Goal: Task Accomplishment & Management: Use online tool/utility

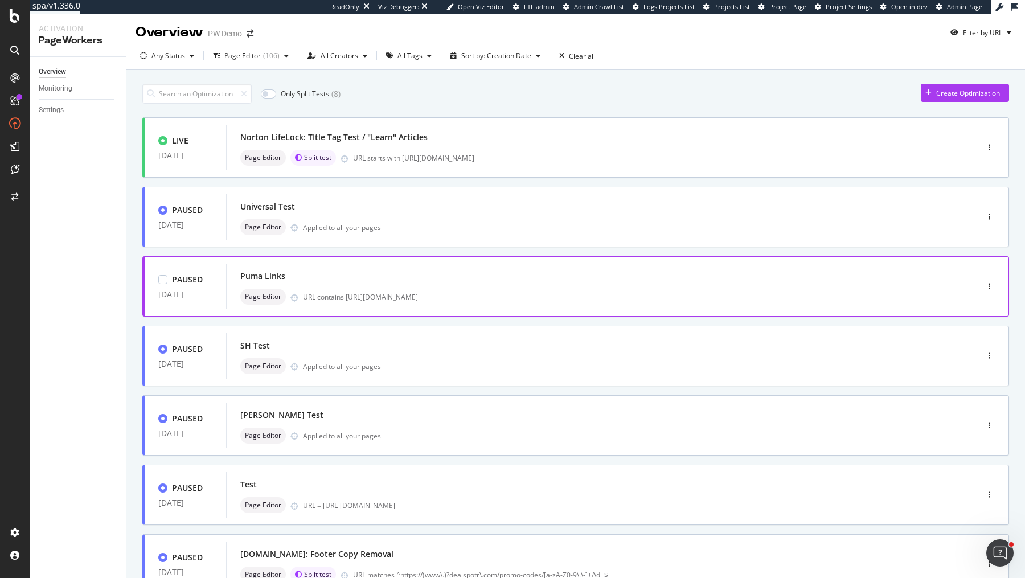
click at [577, 286] on div "Puma Links Page Editor URL contains [URL][DOMAIN_NAME]" at bounding box center [584, 286] width 689 height 36
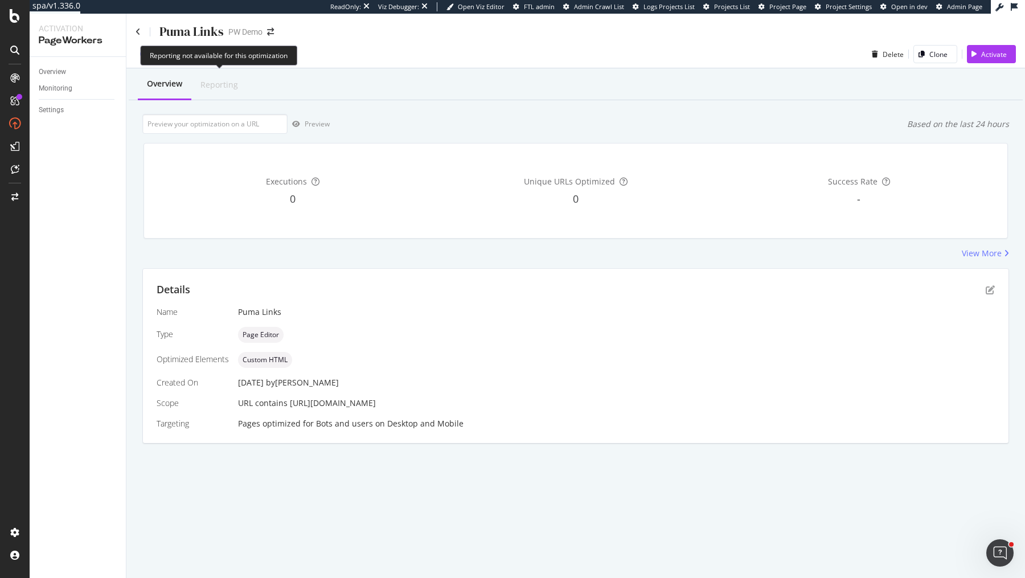
click at [207, 81] on div "Reporting" at bounding box center [219, 84] width 38 height 11
click at [154, 55] on div "Paused" at bounding box center [167, 53] width 28 height 11
click at [132, 28] on div "Puma Links PW Demo" at bounding box center [575, 27] width 899 height 27
click at [990, 283] on div at bounding box center [991, 280] width 5 height 5
click at [989, 292] on icon "pen-to-square" at bounding box center [990, 289] width 9 height 9
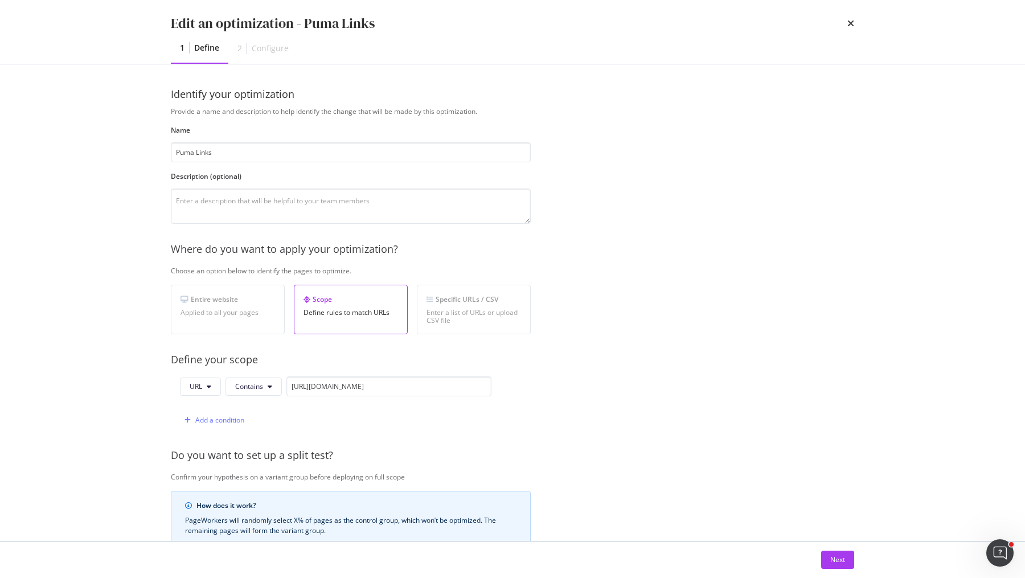
scroll to position [200, 0]
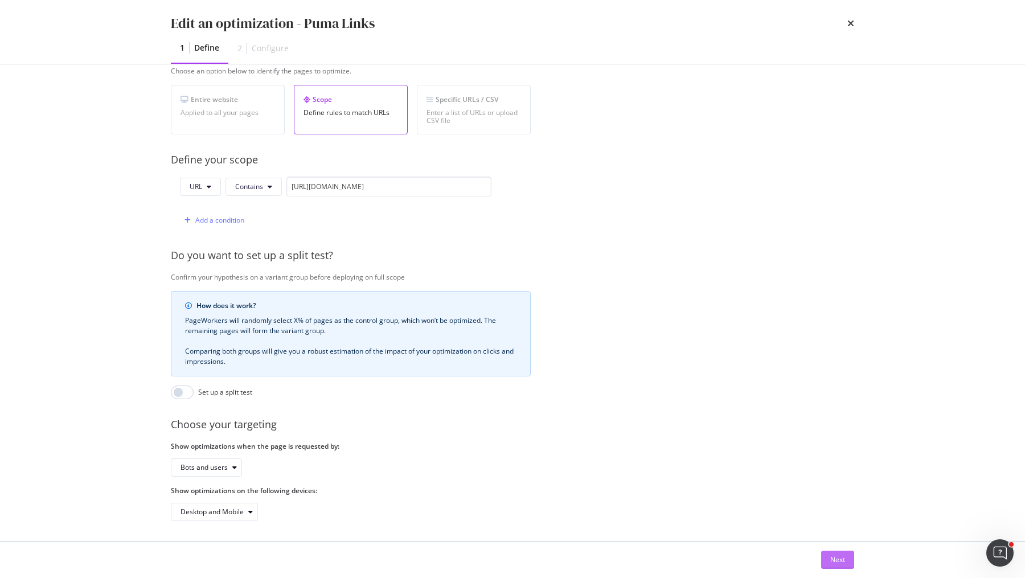
click at [827, 552] on button "Next" at bounding box center [837, 560] width 33 height 18
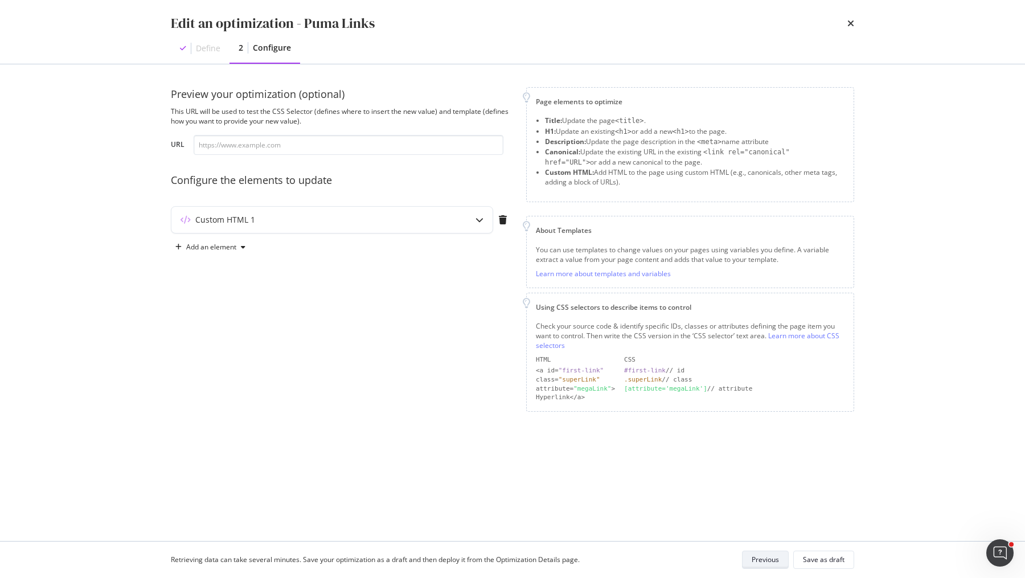
click at [827, 552] on div "Save as draft" at bounding box center [824, 560] width 42 height 16
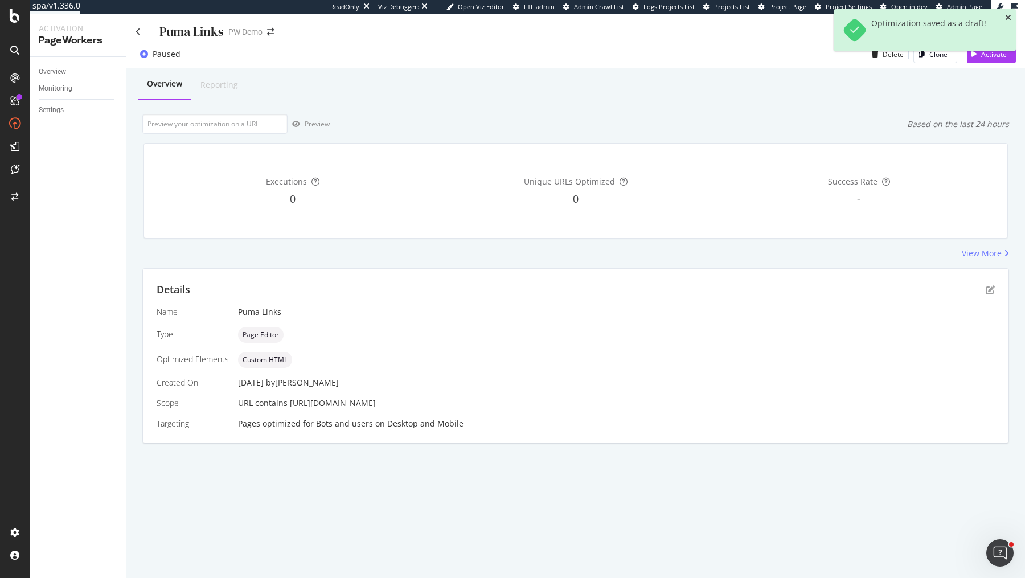
click at [1006, 20] on icon "close toast" at bounding box center [1008, 18] width 6 height 8
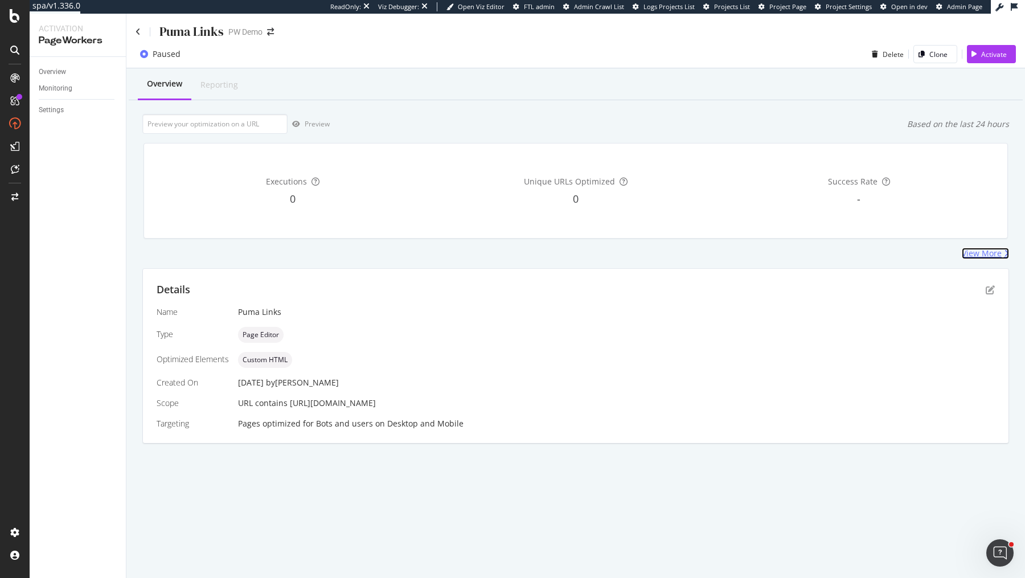
click at [987, 259] on div "View More" at bounding box center [982, 253] width 40 height 11
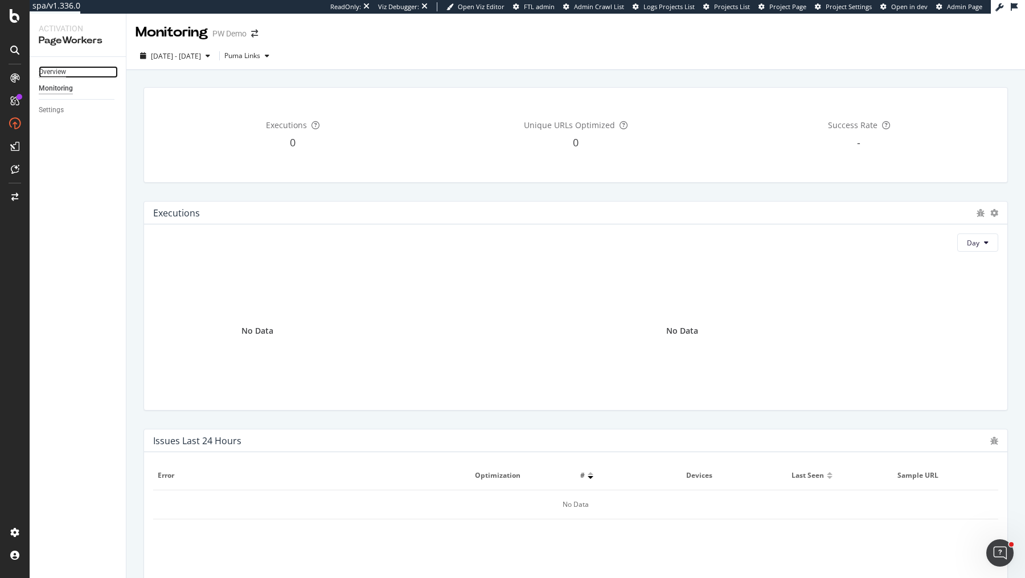
click at [60, 73] on div "Overview" at bounding box center [52, 72] width 27 height 12
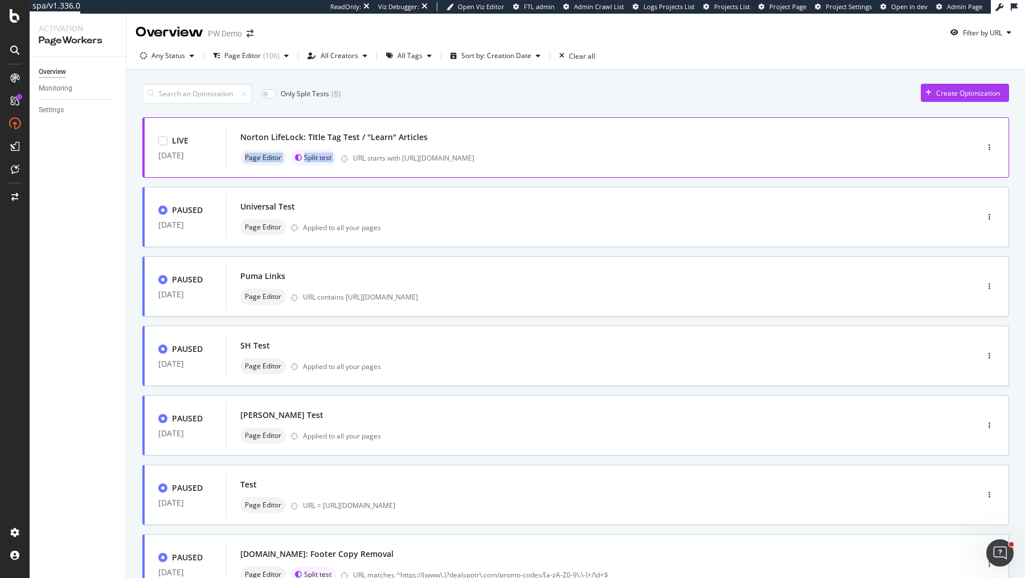
drag, startPoint x: 614, startPoint y: 143, endPoint x: 607, endPoint y: 151, distance: 10.9
click at [607, 151] on div "Norton LifeLock: TItle Tag Test / "Learn" Articles Page Editor Split test URL s…" at bounding box center [584, 147] width 689 height 36
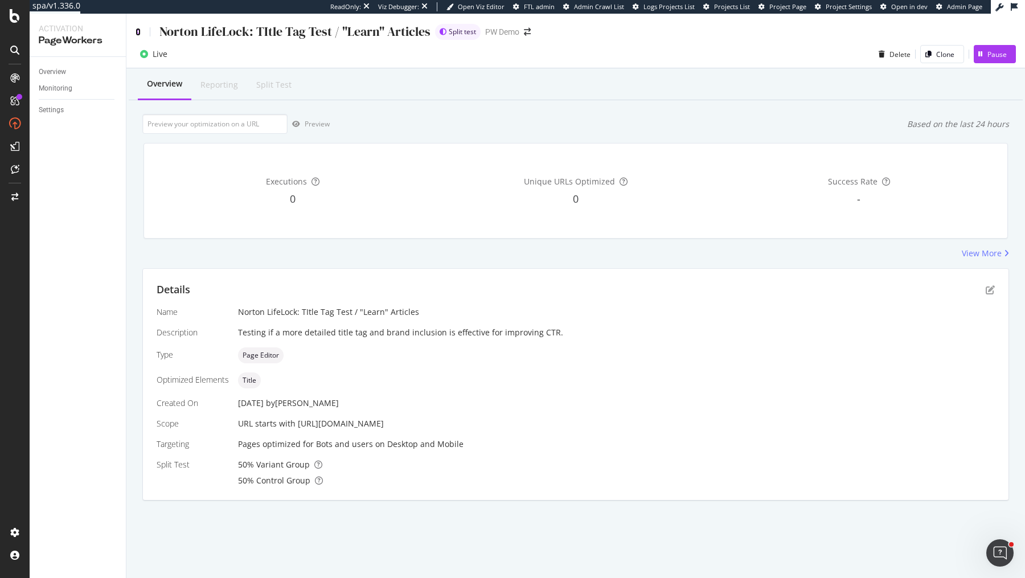
click at [139, 30] on icon at bounding box center [138, 32] width 5 height 8
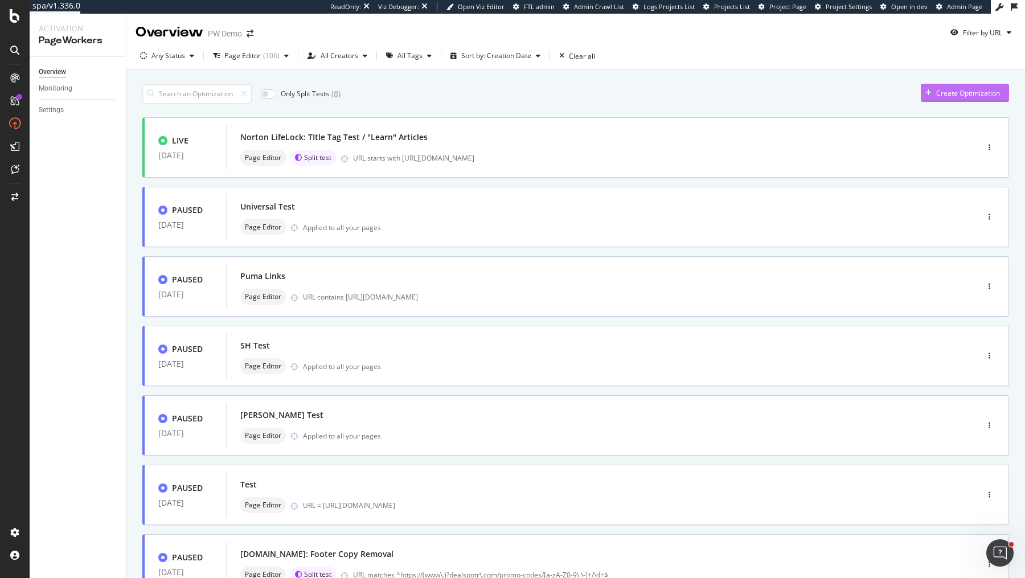
click at [964, 85] on div "Create Optimization" at bounding box center [960, 92] width 79 height 17
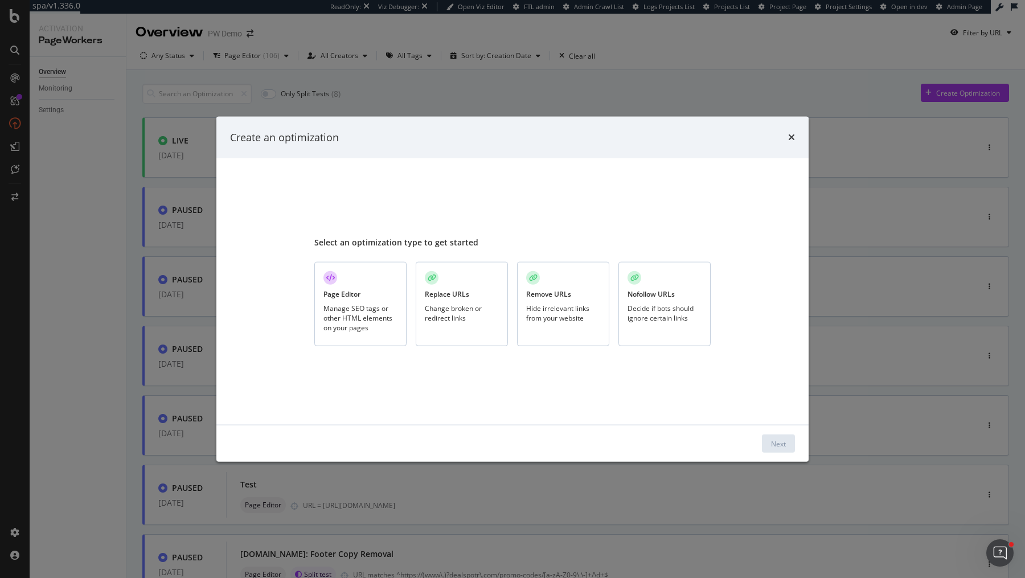
click at [373, 294] on div "Page Editor Manage SEO tags or other HTML elements on your pages" at bounding box center [360, 304] width 92 height 85
click at [777, 435] on div "Next" at bounding box center [778, 443] width 15 height 17
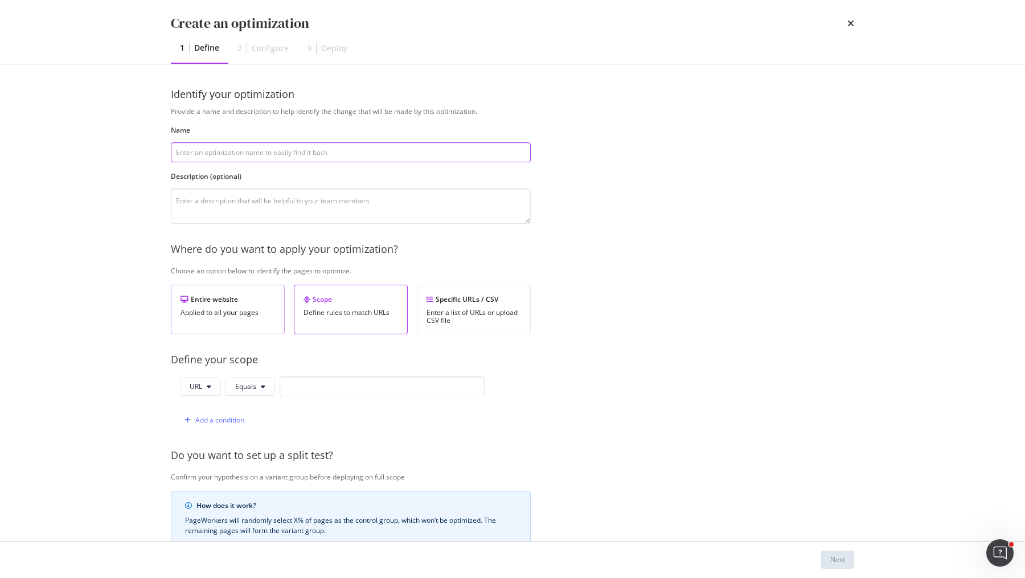
click at [214, 313] on div "Applied to all your pages" at bounding box center [228, 313] width 95 height 8
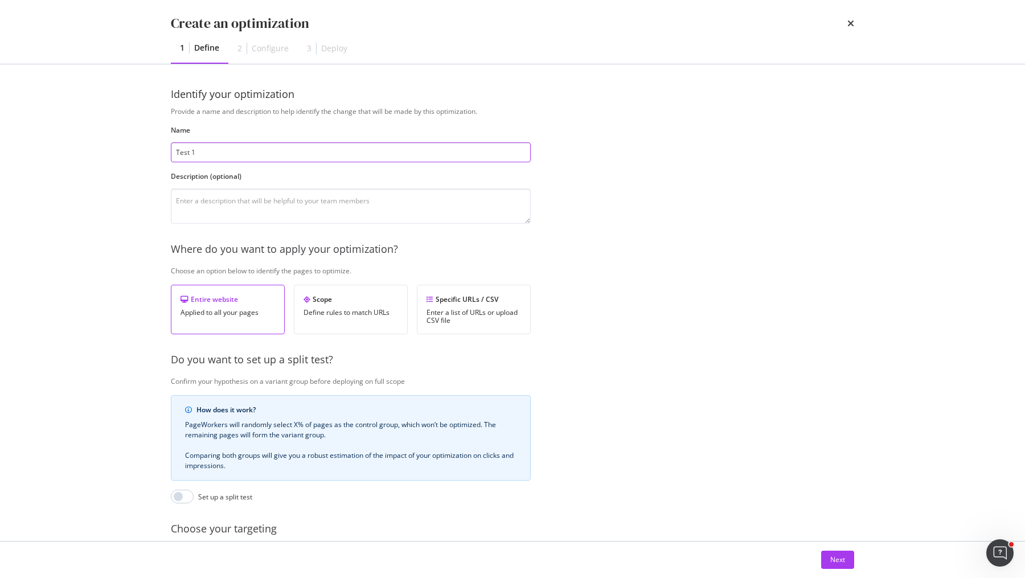
scroll to position [105, 0]
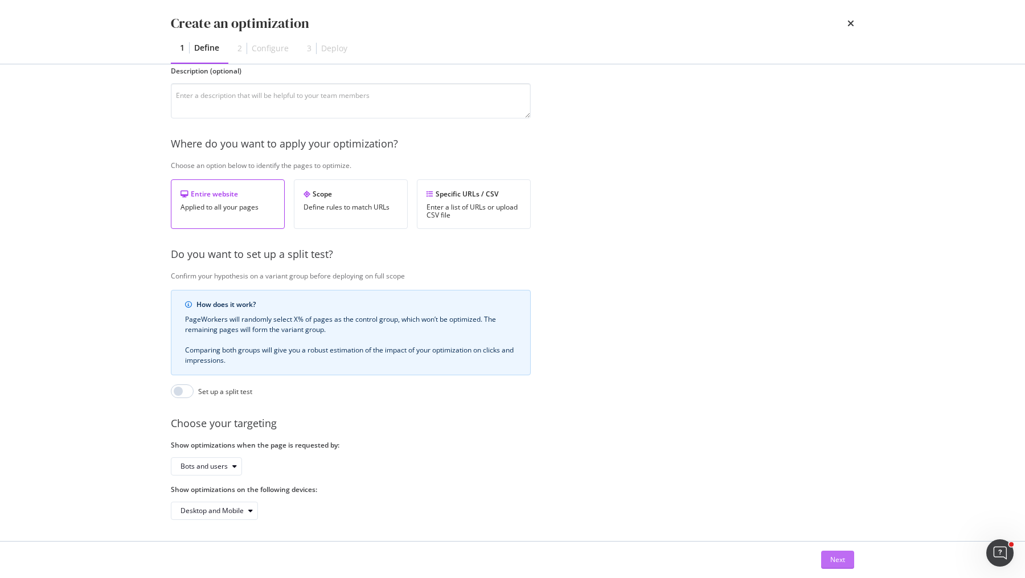
type input "Test 1"
click at [835, 558] on div "Next" at bounding box center [837, 560] width 15 height 10
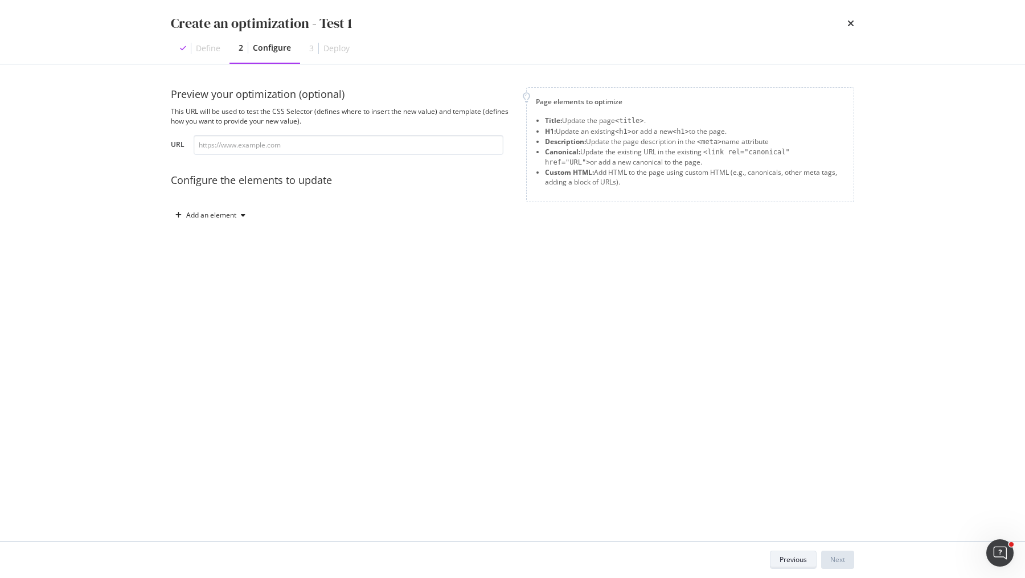
scroll to position [0, 0]
click at [214, 212] on div "Add an element" at bounding box center [211, 215] width 50 height 7
click at [211, 236] on div "Title" at bounding box center [208, 237] width 14 height 10
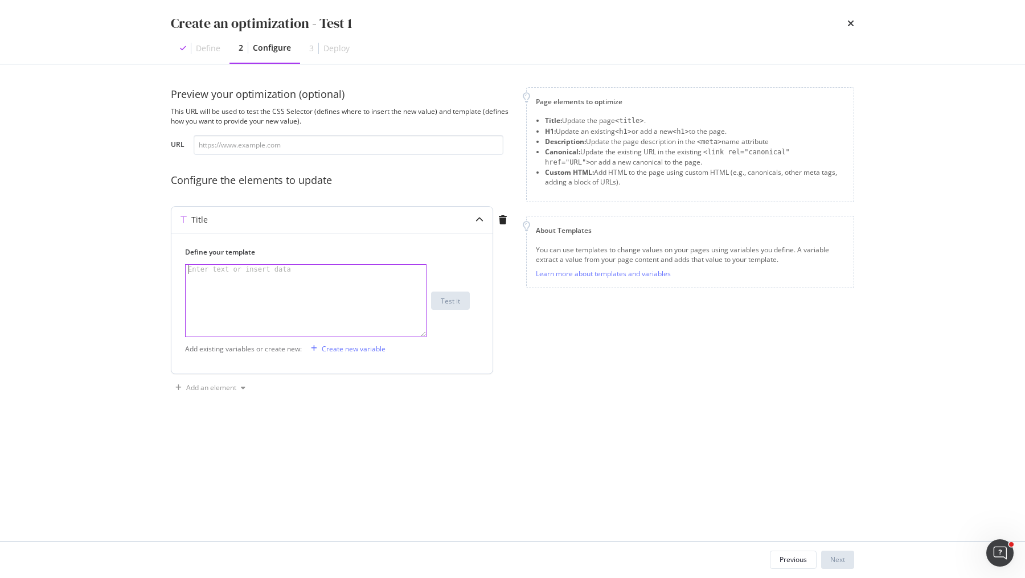
click at [255, 298] on div "modal" at bounding box center [307, 310] width 242 height 91
type textarea "This is a test."
click at [845, 552] on div "Next" at bounding box center [837, 559] width 15 height 17
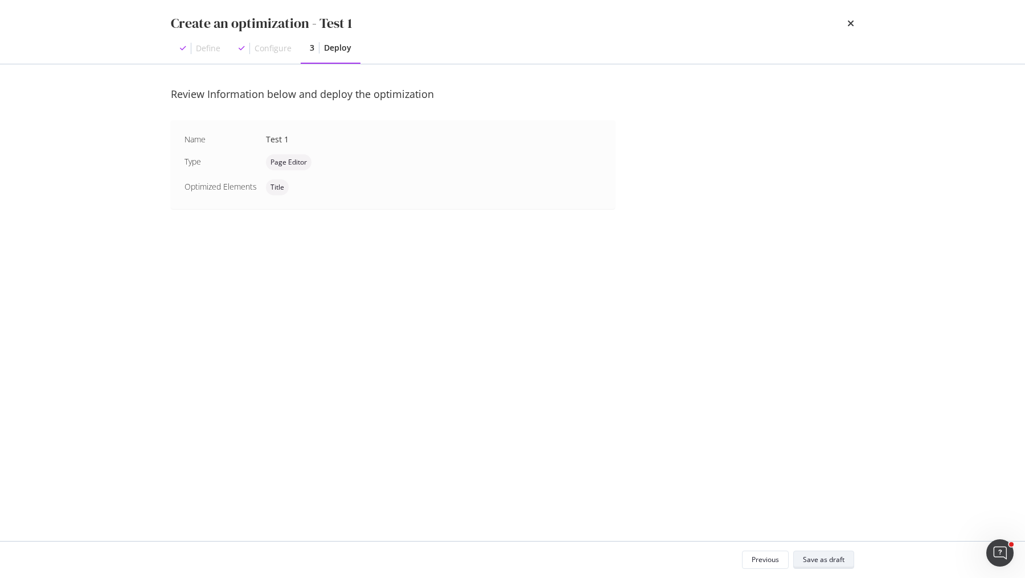
click at [818, 568] on button "Save as draft" at bounding box center [823, 560] width 61 height 18
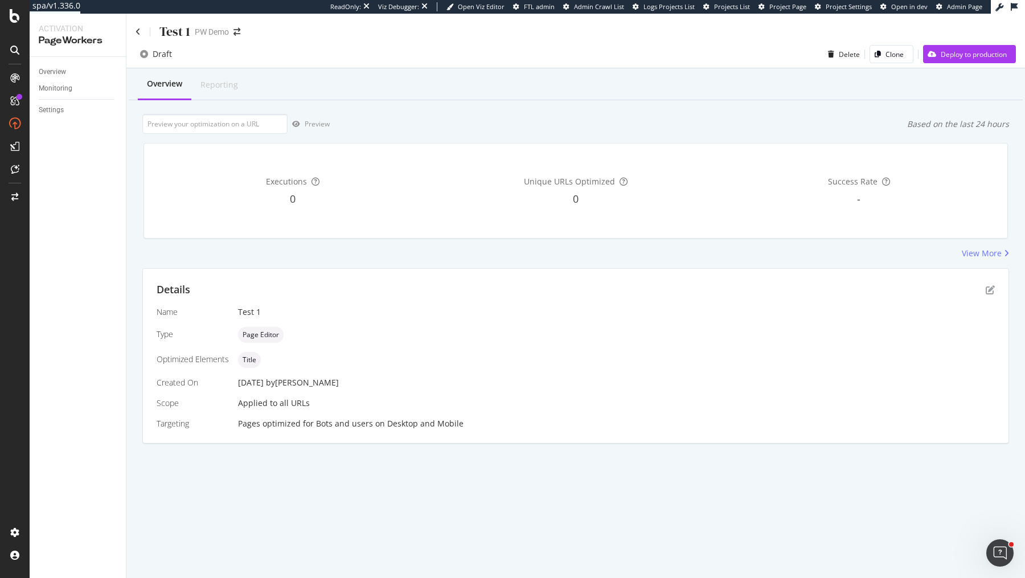
click at [1009, 15] on div "Test 1 PW Demo" at bounding box center [575, 27] width 899 height 27
click at [256, 120] on input "url" at bounding box center [214, 124] width 145 height 20
paste input "[URL][DOMAIN_NAME]"
type input "[URL][DOMAIN_NAME]"
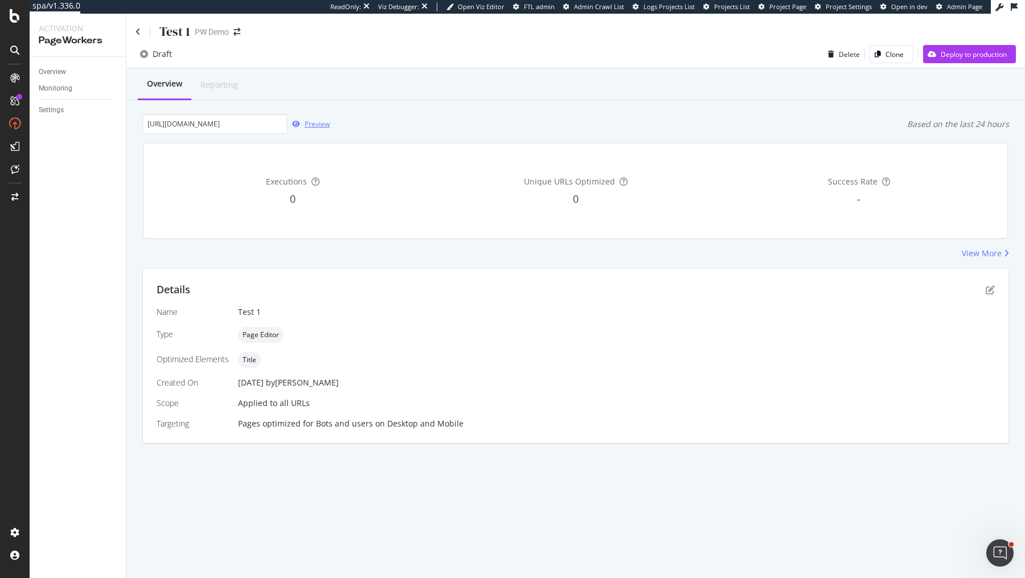
scroll to position [0, 0]
click at [317, 122] on div "Preview" at bounding box center [317, 124] width 25 height 10
